Goal: Browse casually: Explore the website without a specific task or goal

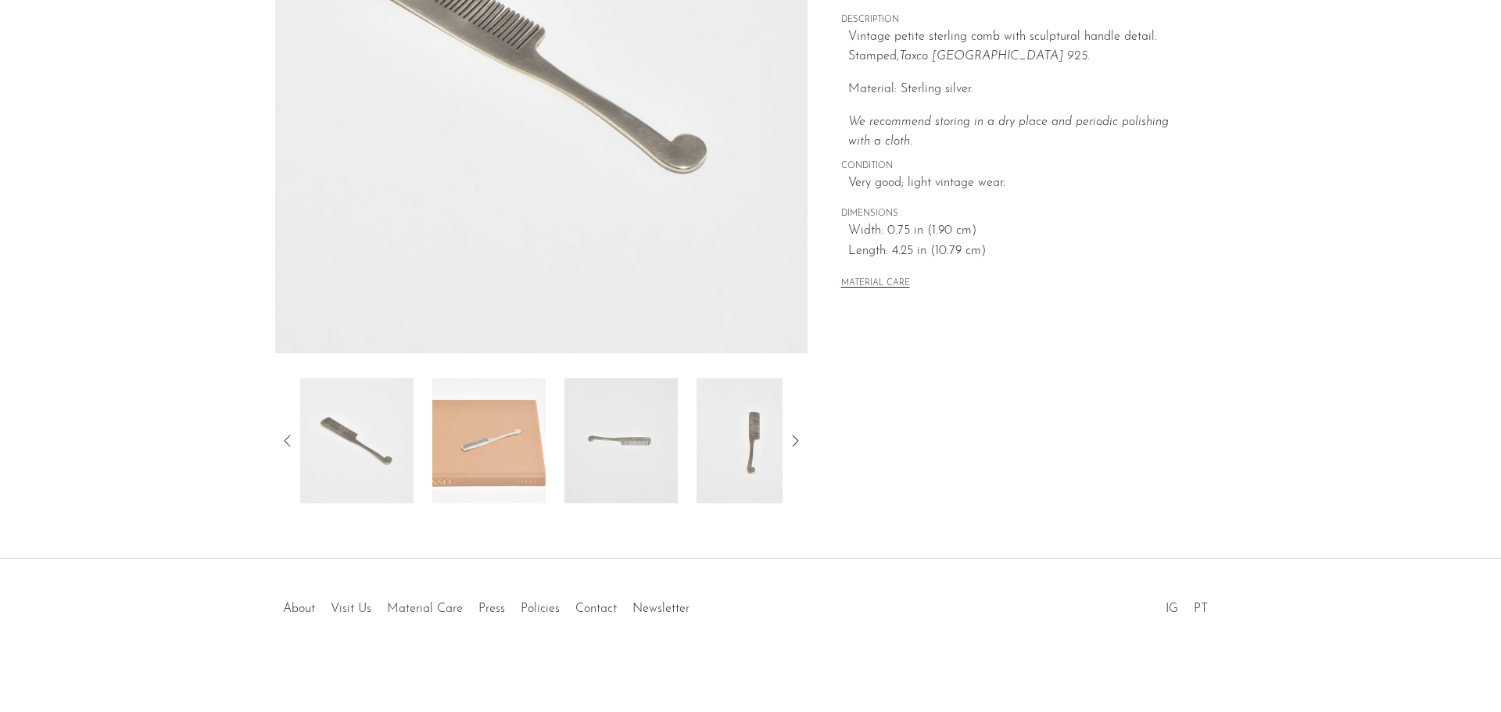
scroll to position [306, 0]
click at [511, 473] on img at bounding box center [488, 440] width 113 height 125
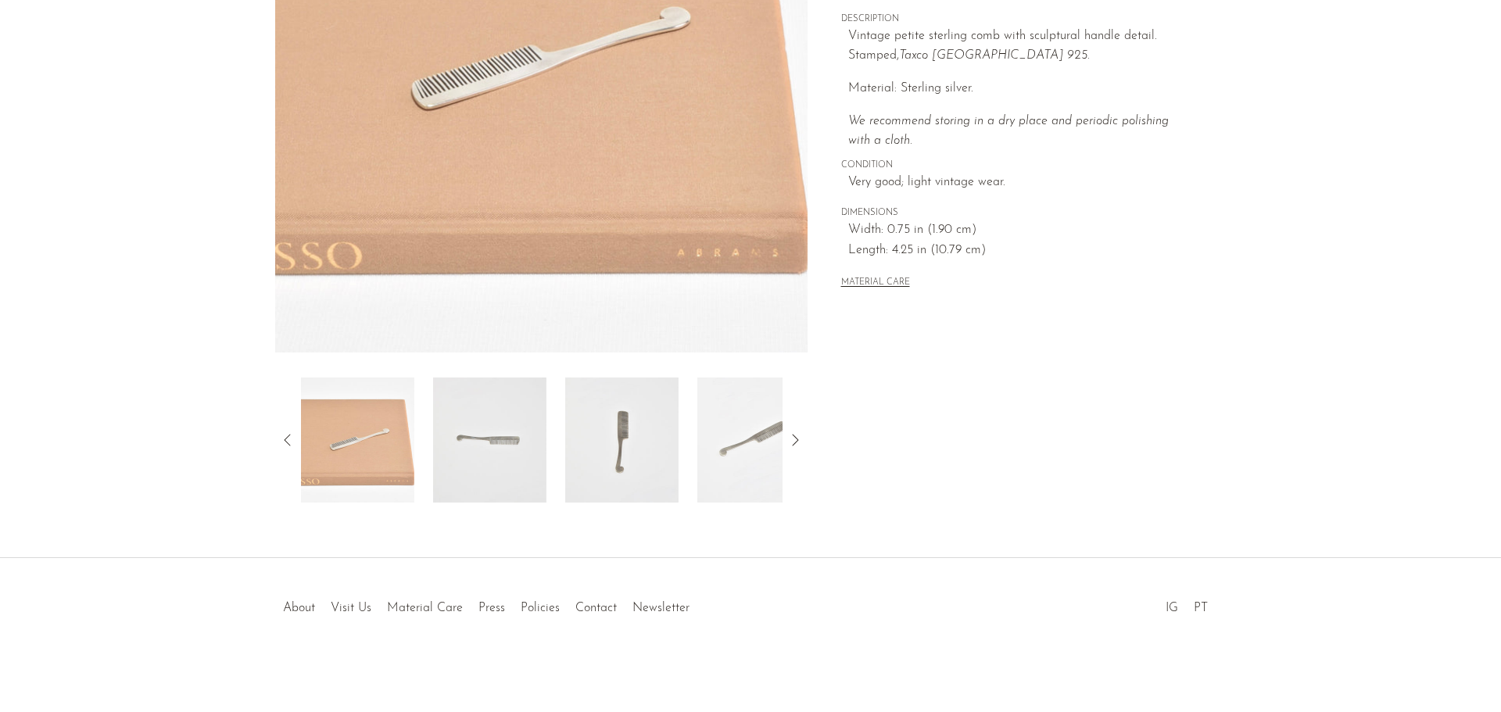
click at [499, 457] on img at bounding box center [489, 440] width 113 height 125
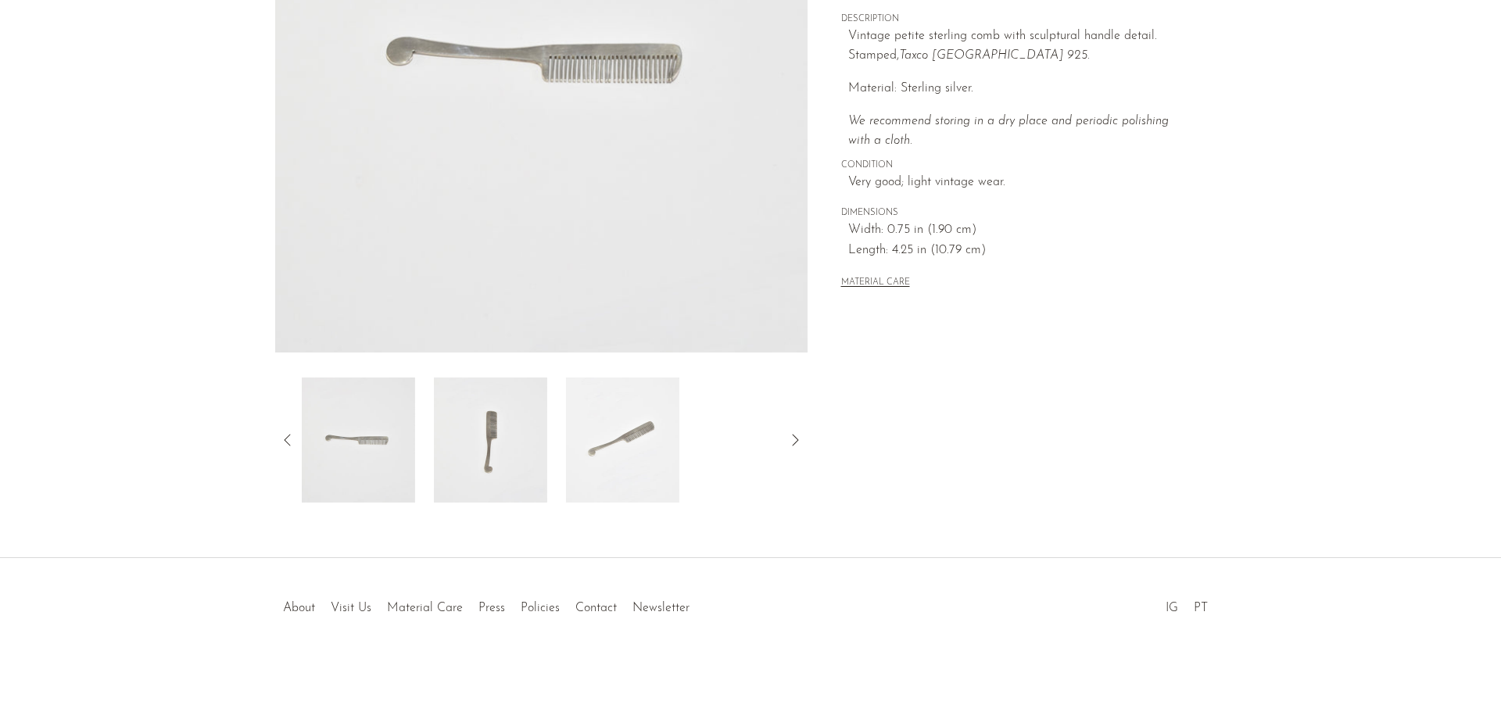
click at [505, 452] on img at bounding box center [490, 440] width 113 height 125
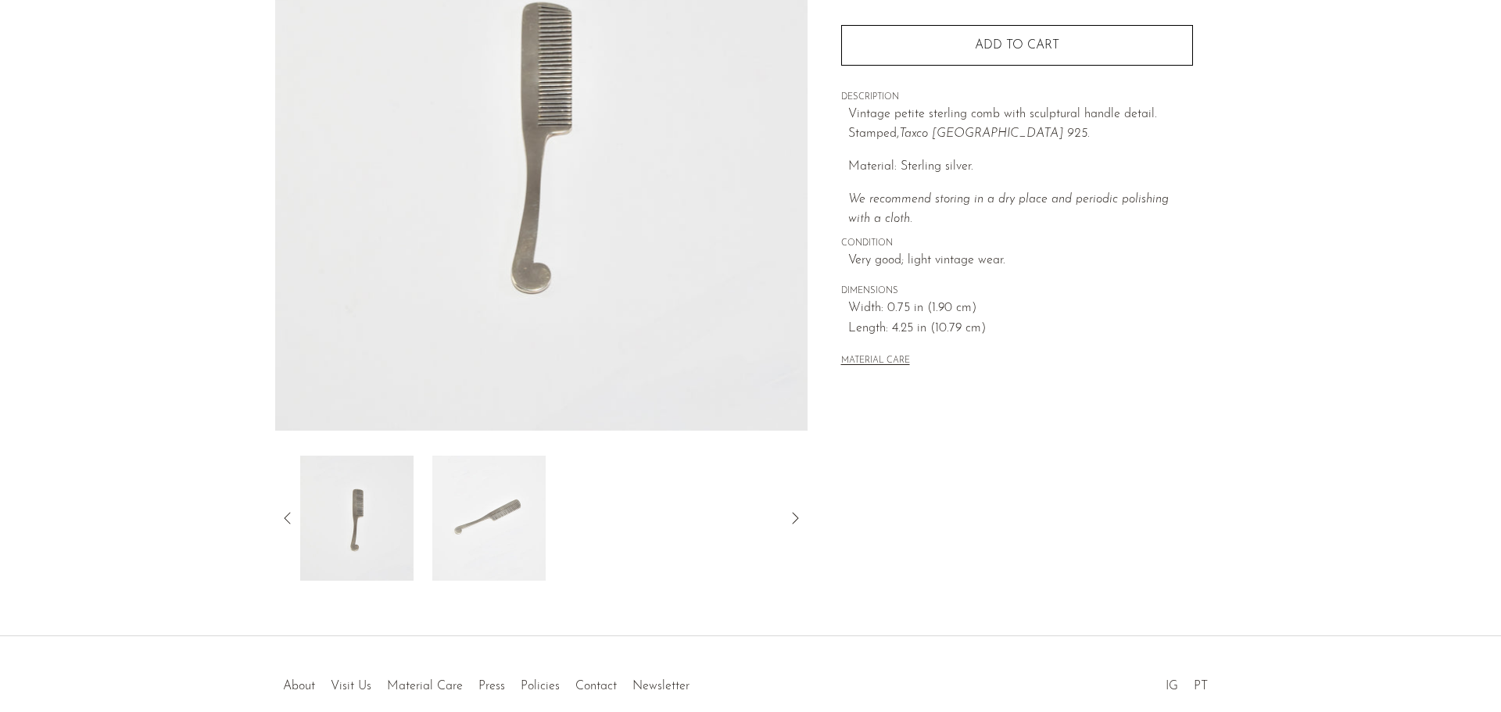
click at [482, 525] on img at bounding box center [488, 518] width 113 height 125
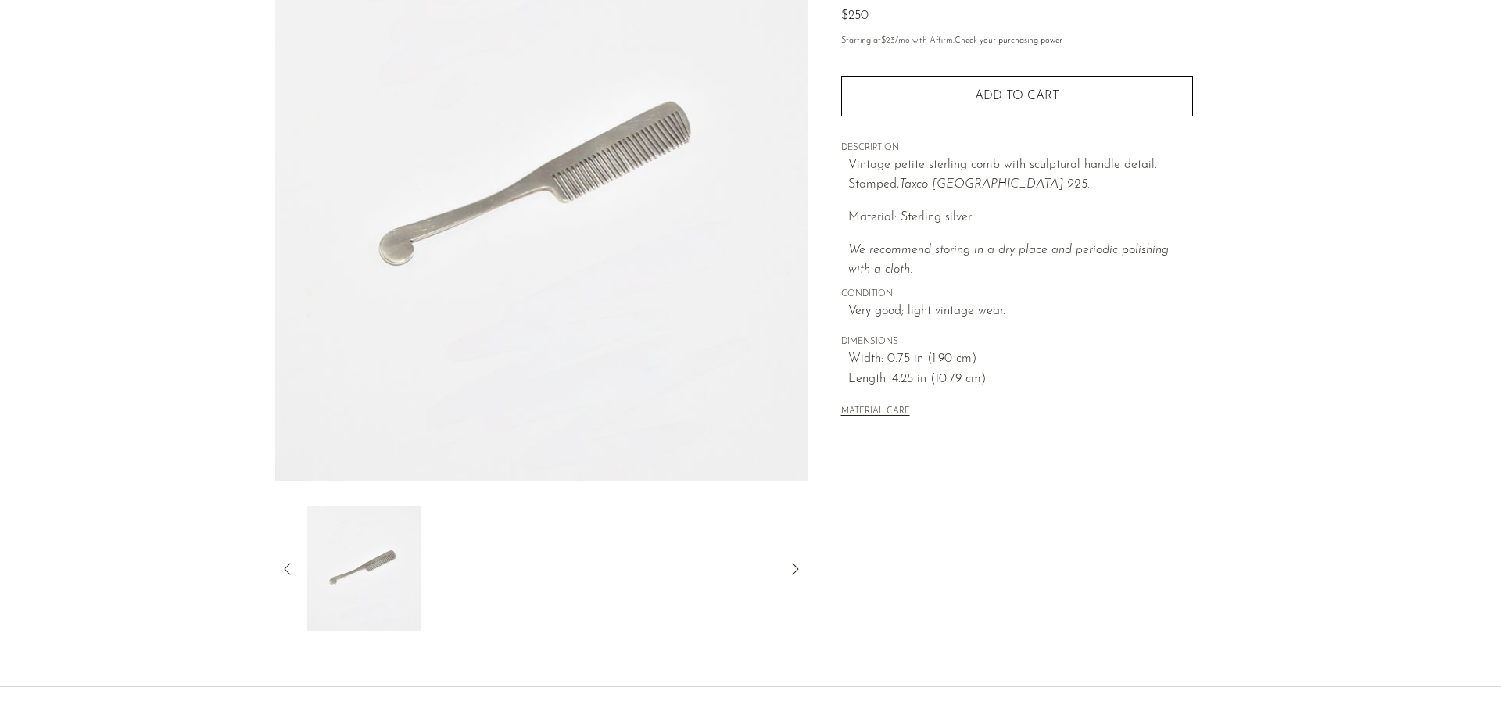
scroll to position [149, 0]
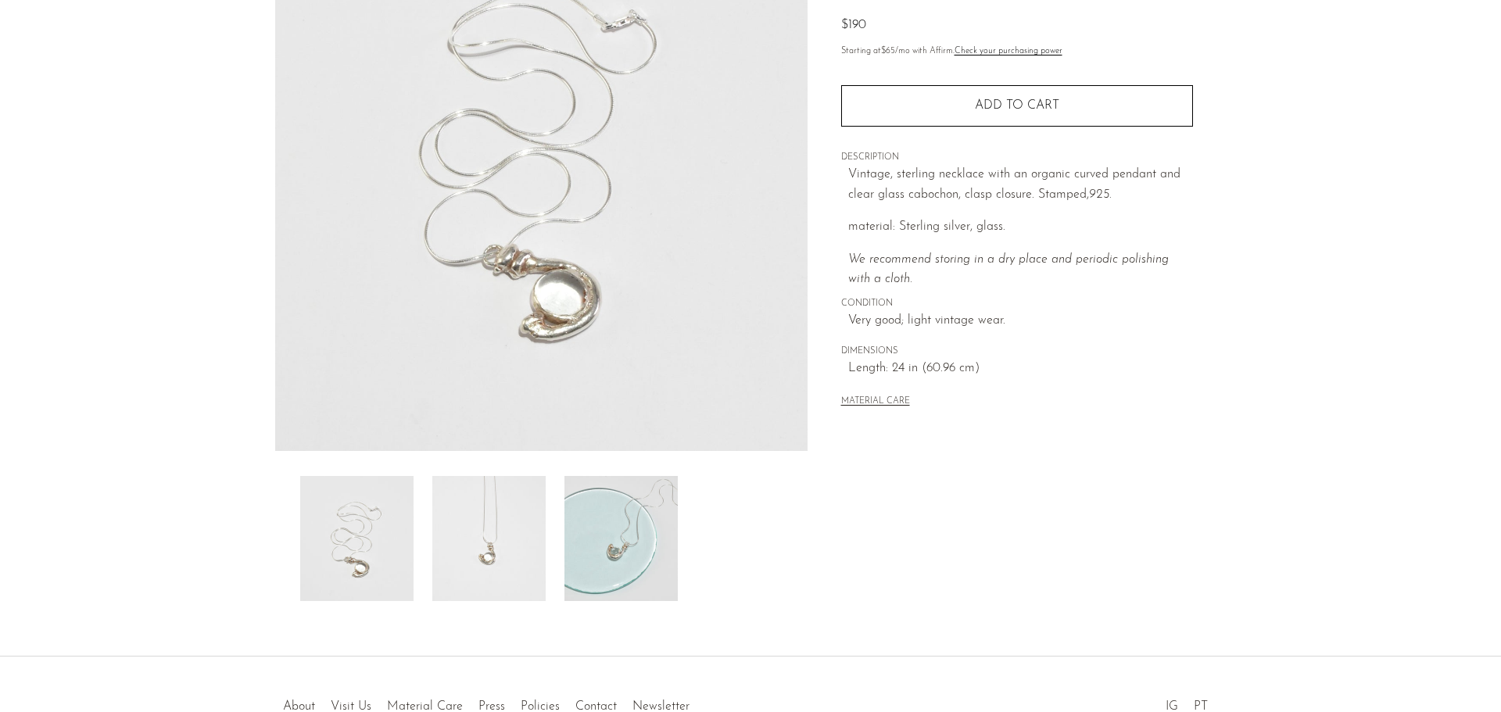
scroll to position [235, 0]
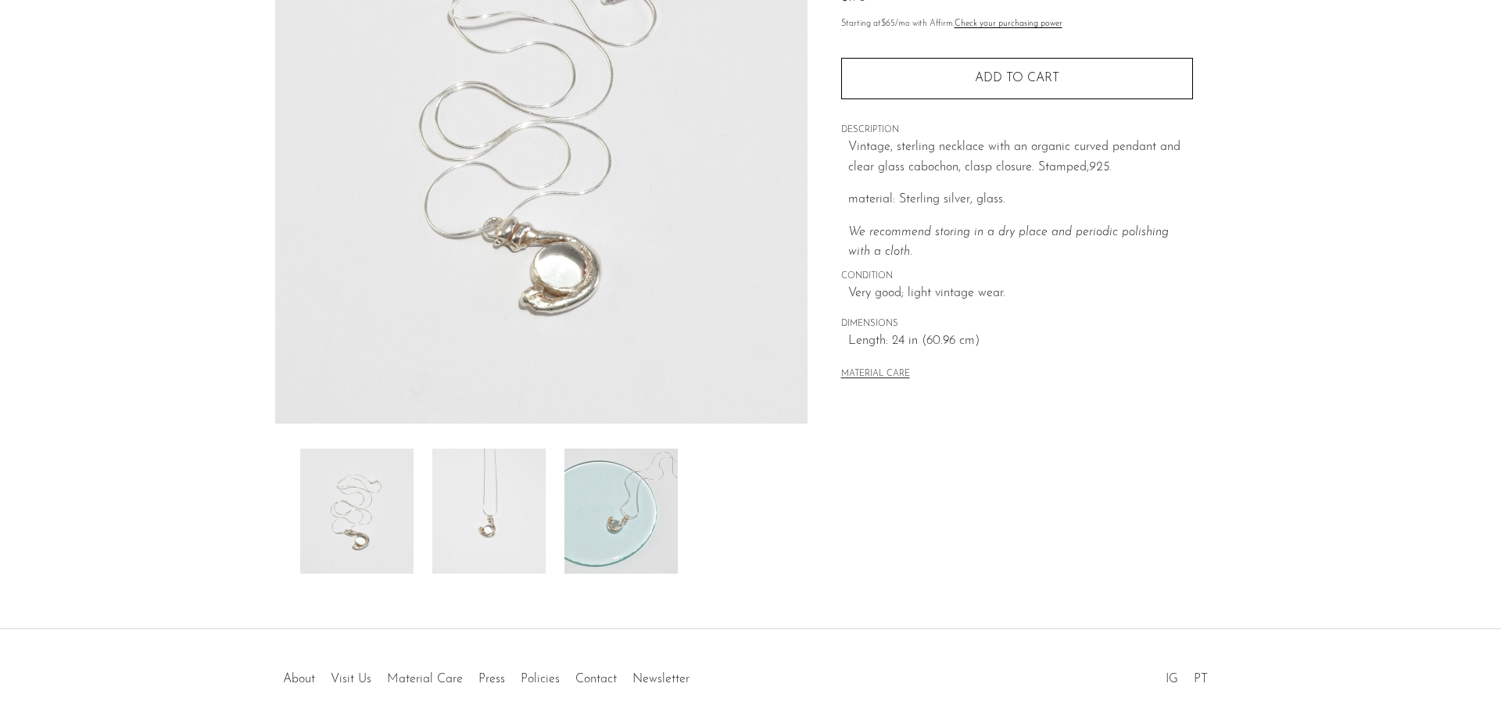
click at [479, 472] on img at bounding box center [488, 511] width 113 height 125
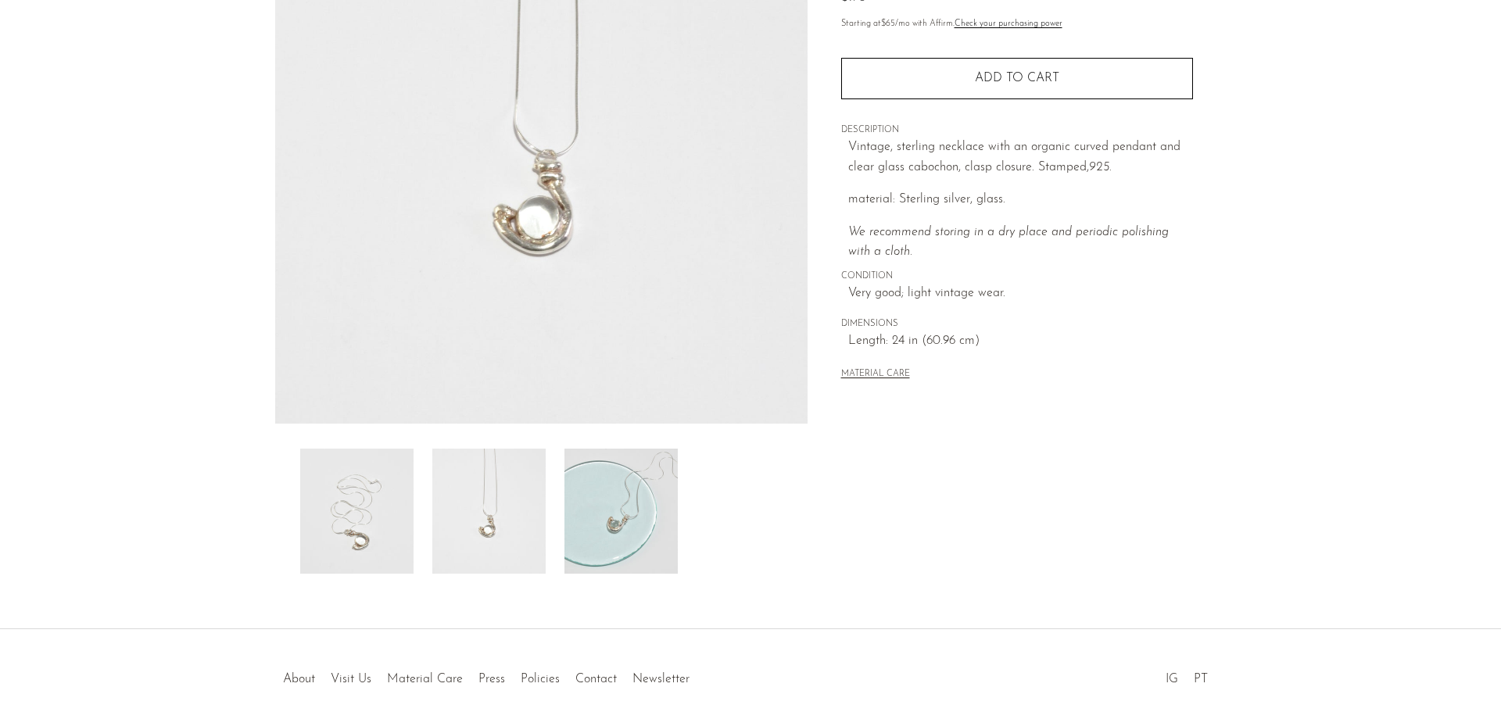
click at [349, 514] on img at bounding box center [356, 511] width 113 height 125
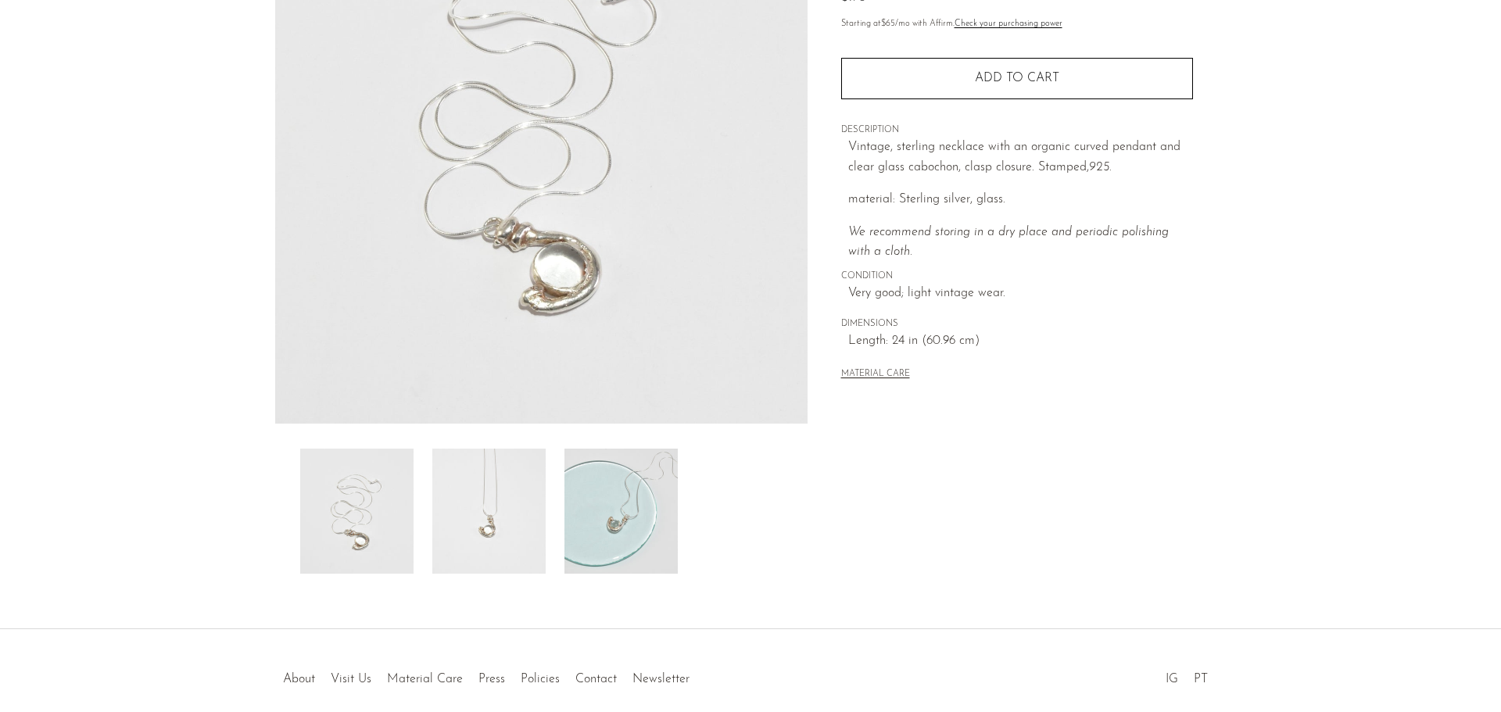
click at [626, 483] on img at bounding box center [620, 511] width 113 height 125
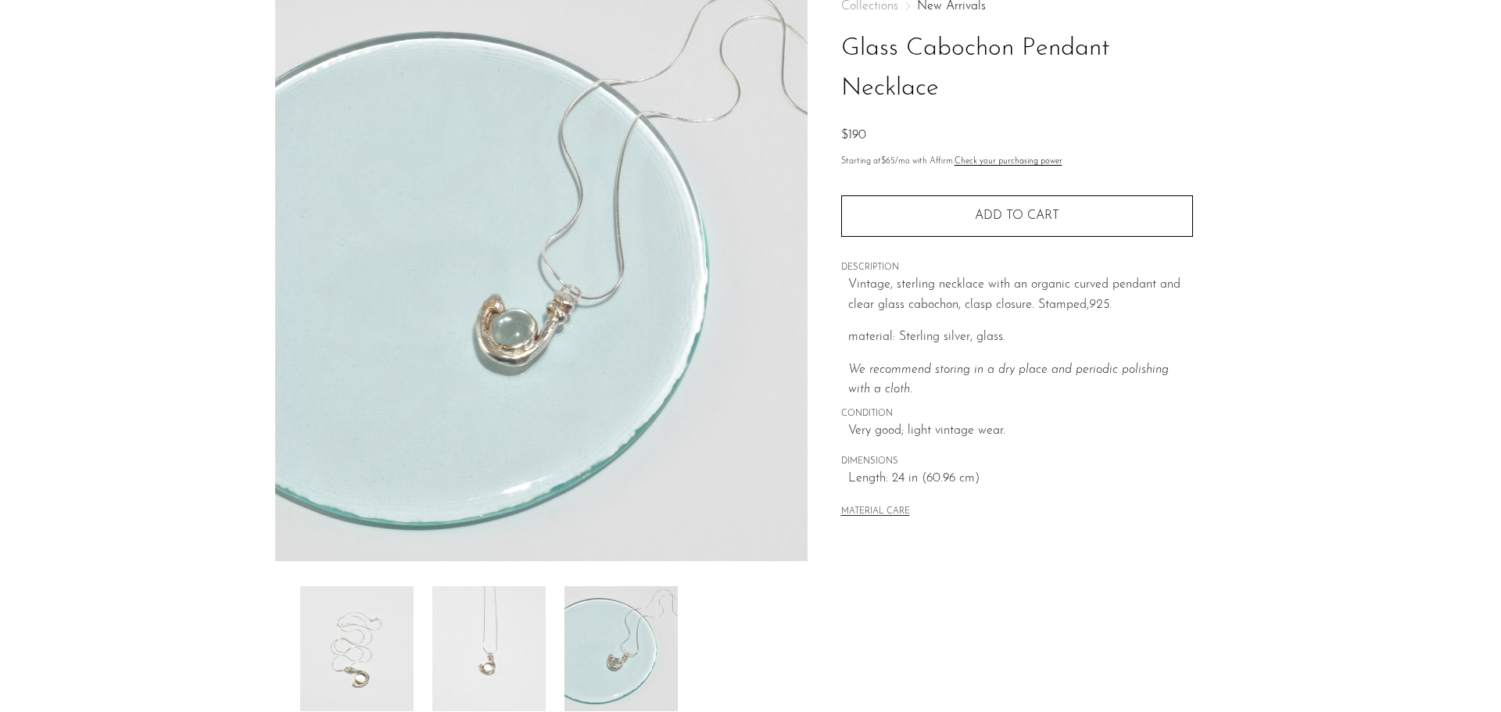
scroll to position [0, 0]
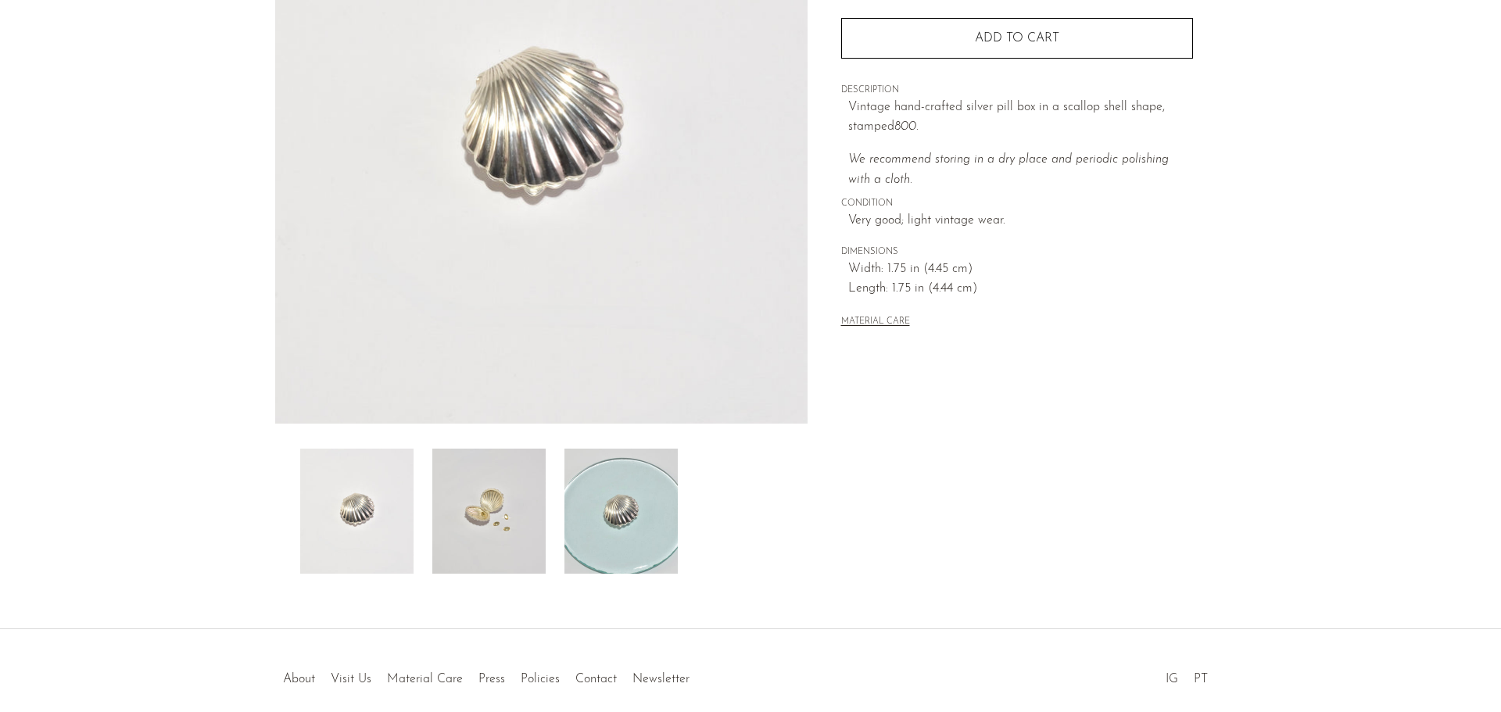
scroll to position [306, 0]
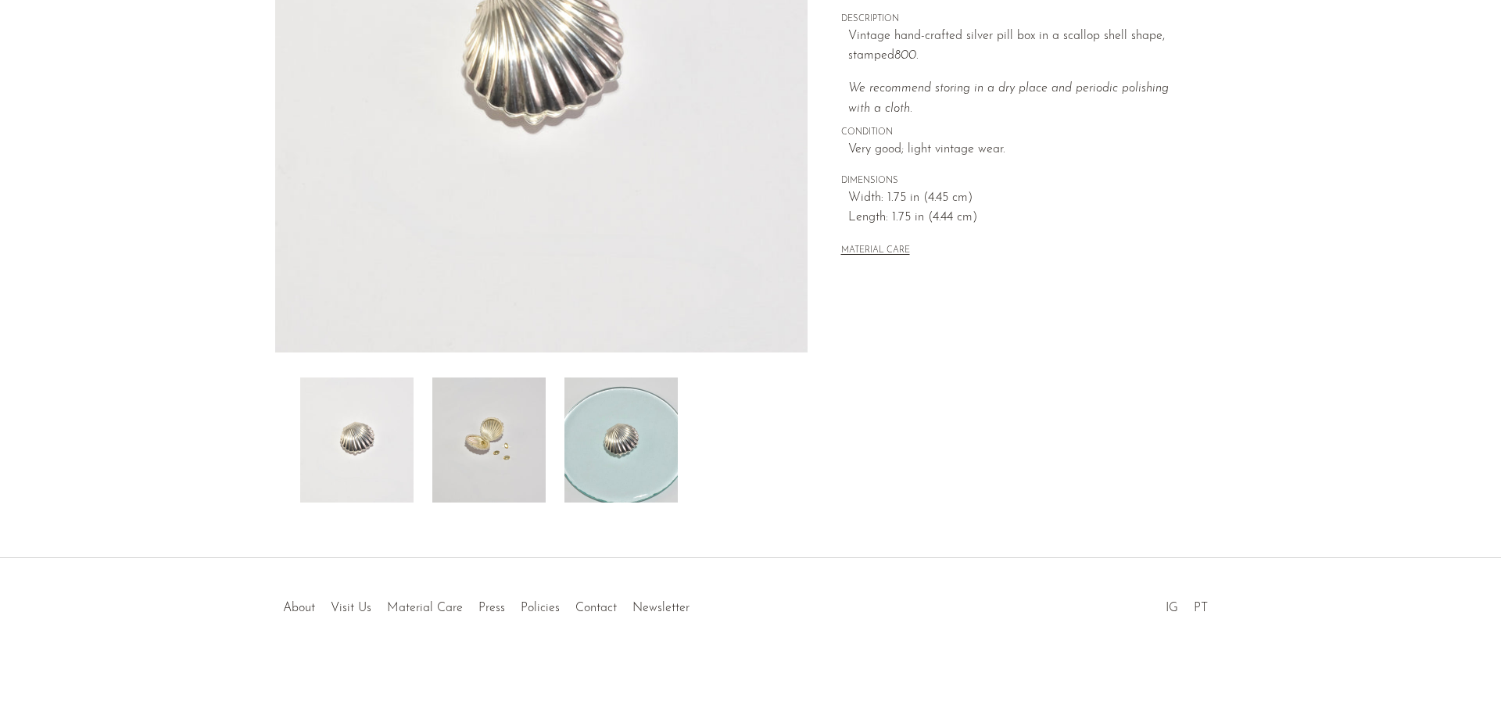
click at [493, 450] on img at bounding box center [488, 440] width 113 height 125
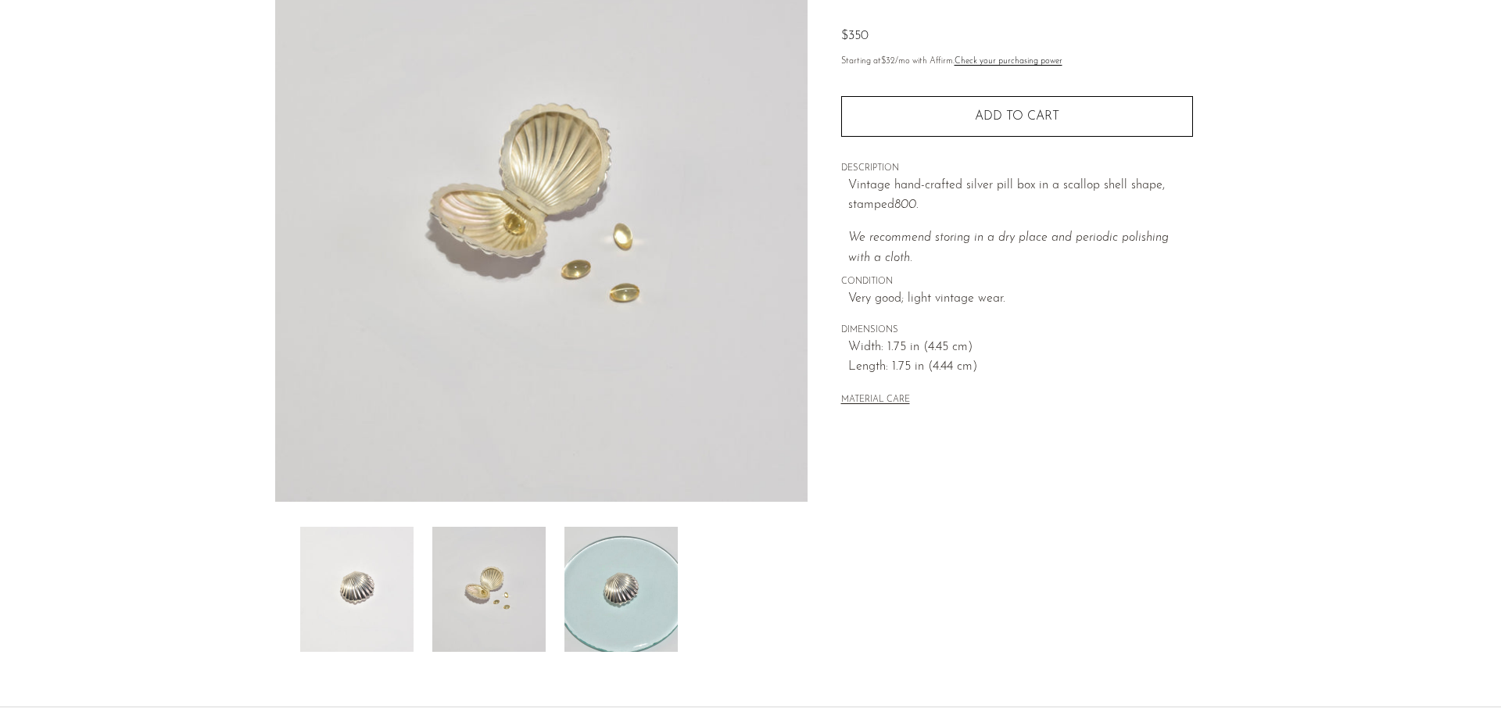
scroll to position [149, 0]
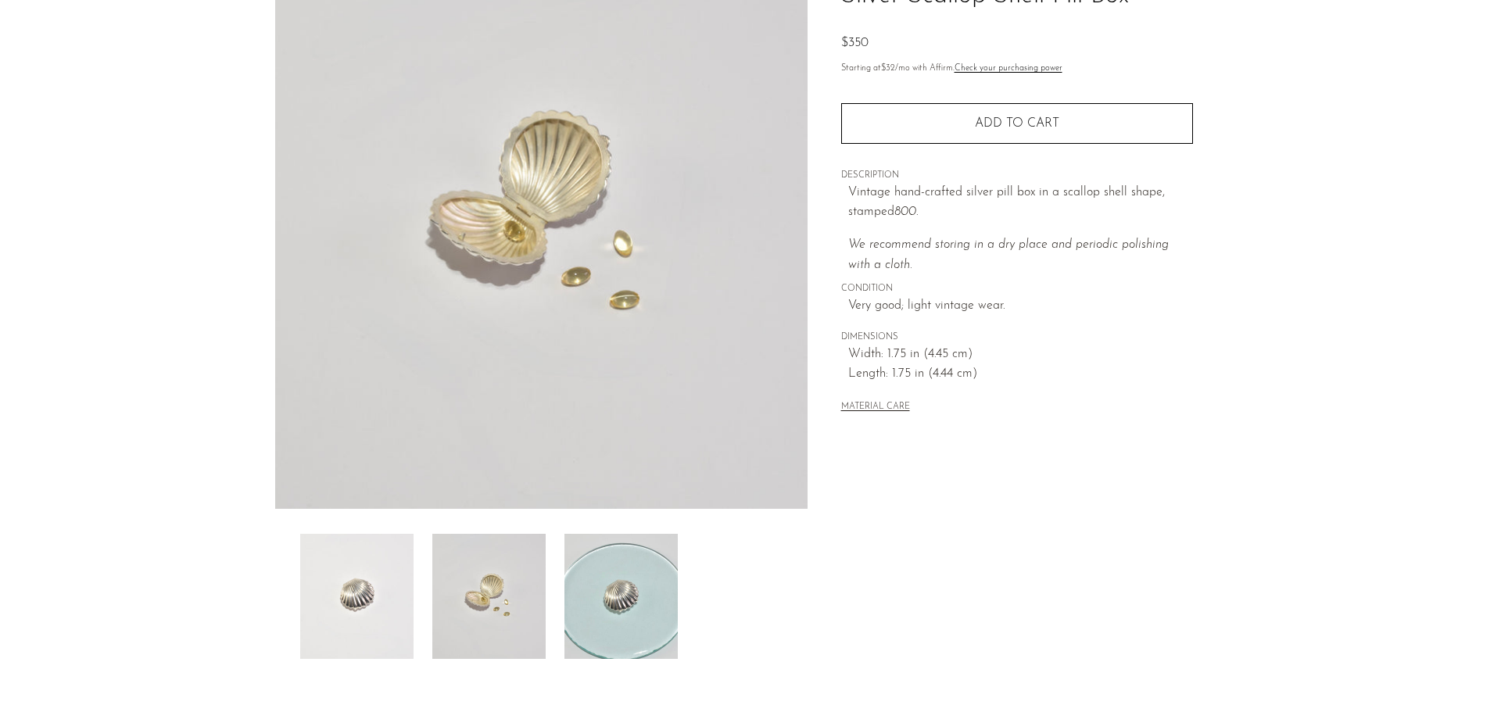
click at [595, 561] on img at bounding box center [620, 596] width 113 height 125
